Goal: Communication & Community: Answer question/provide support

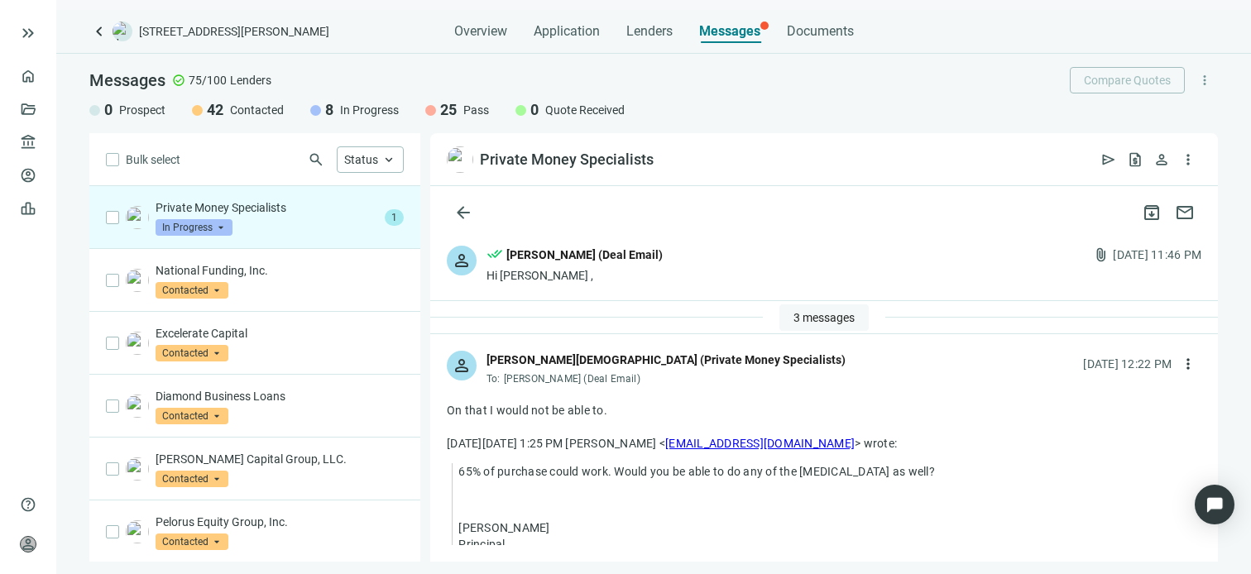
click at [836, 313] on span "3 messages" at bounding box center [823, 317] width 61 height 13
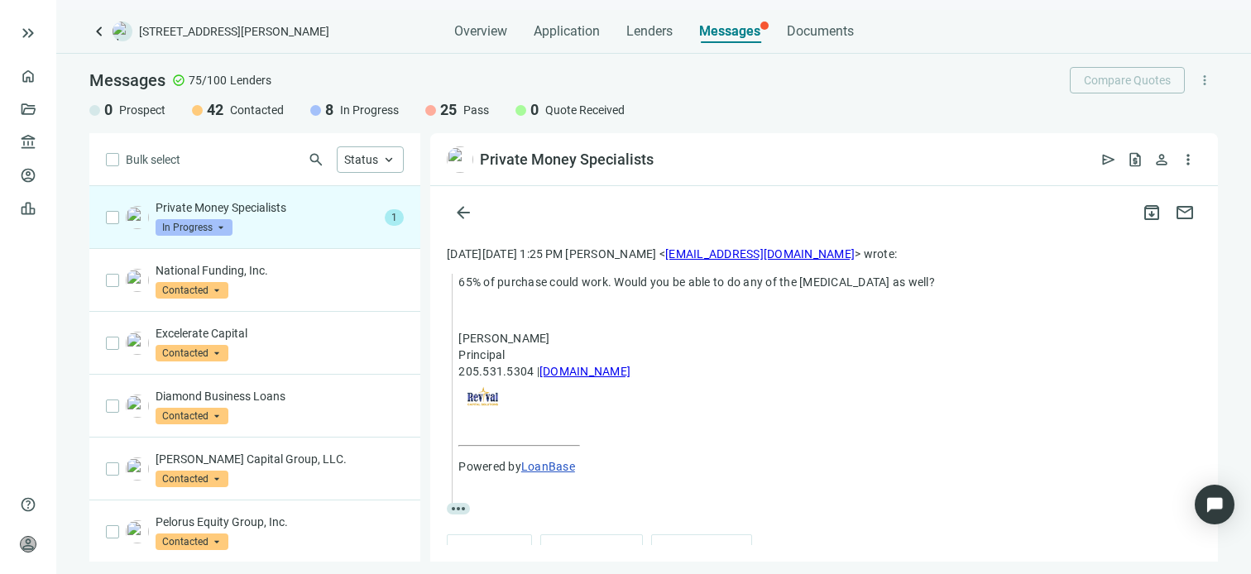
scroll to position [410, 0]
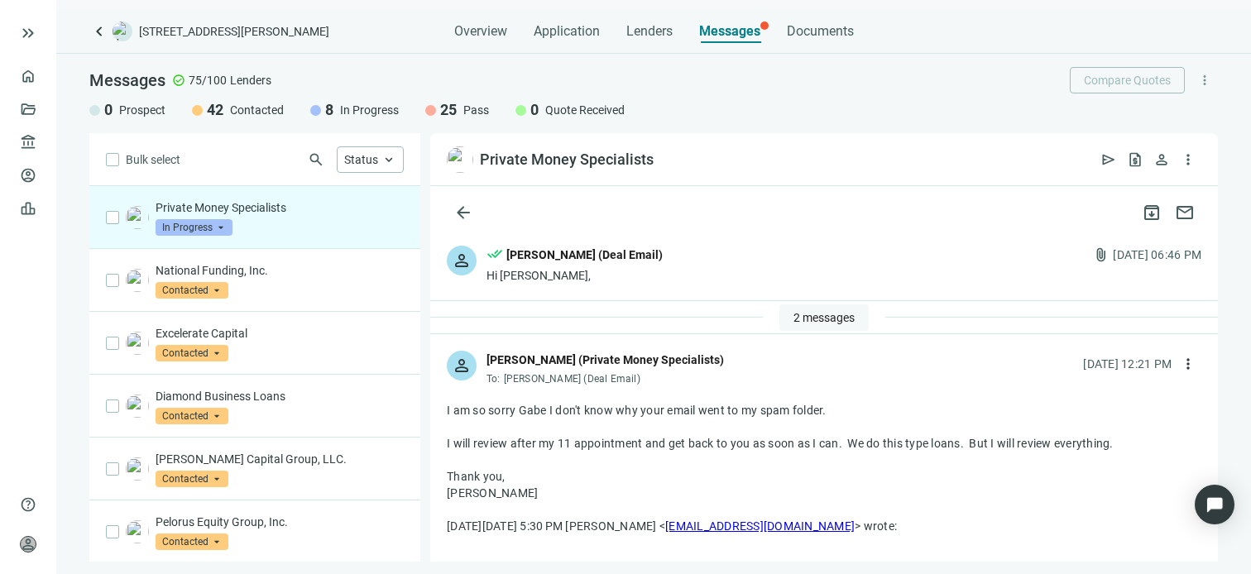
click at [819, 319] on span "2 messages" at bounding box center [823, 317] width 61 height 13
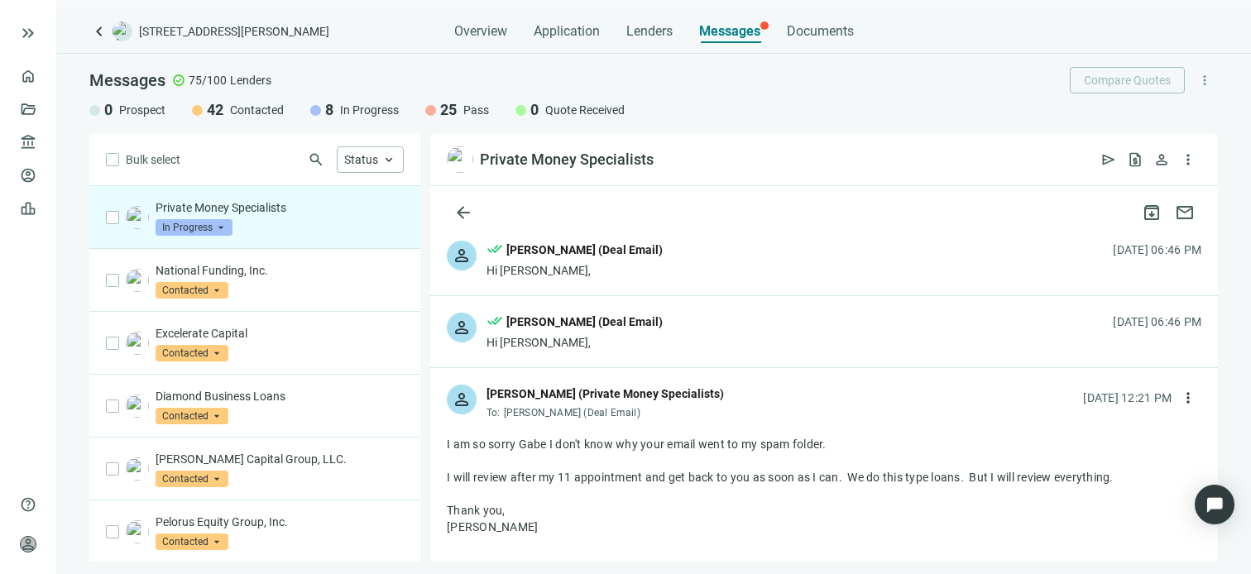
scroll to position [165, 0]
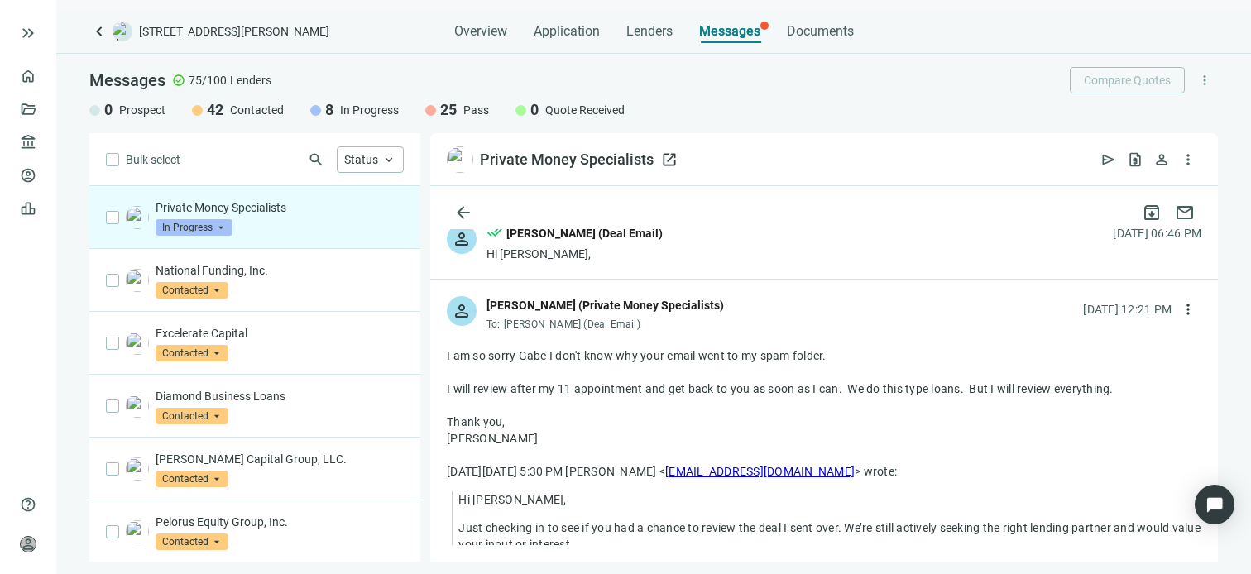
click at [666, 157] on span "open_in_new" at bounding box center [669, 159] width 17 height 17
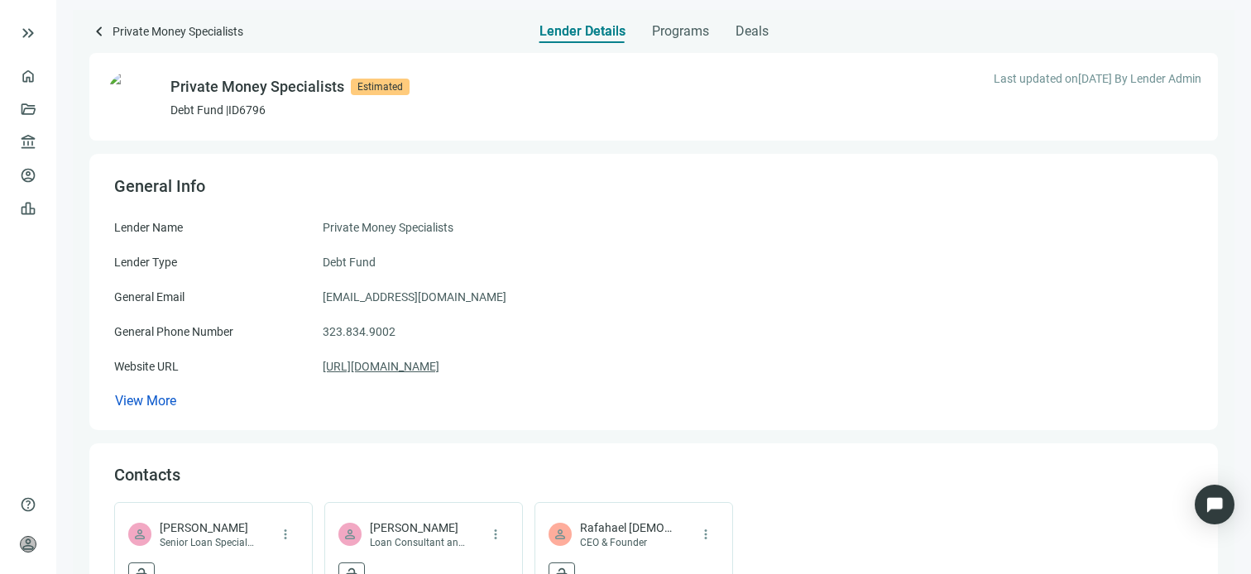
click at [389, 368] on link "[URL][DOMAIN_NAME]" at bounding box center [381, 366] width 117 height 18
